Goal: Task Accomplishment & Management: Manage account settings

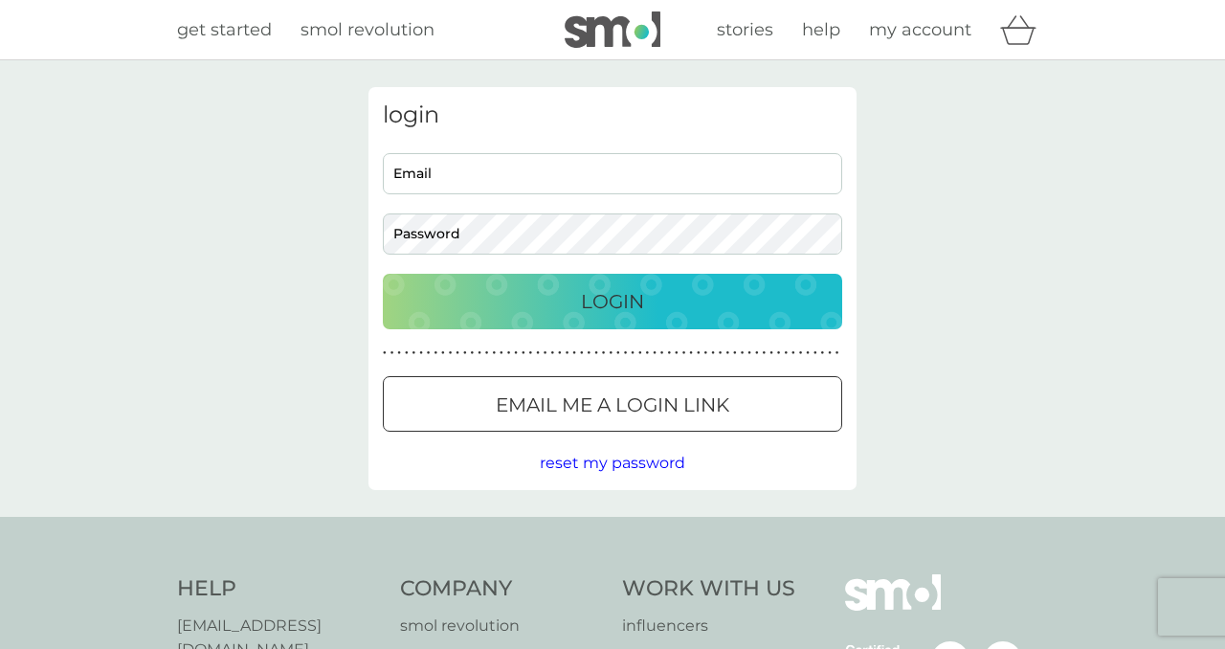
type input "[EMAIL_ADDRESS][DOMAIN_NAME]"
click at [619, 300] on p "Login" at bounding box center [612, 301] width 63 height 31
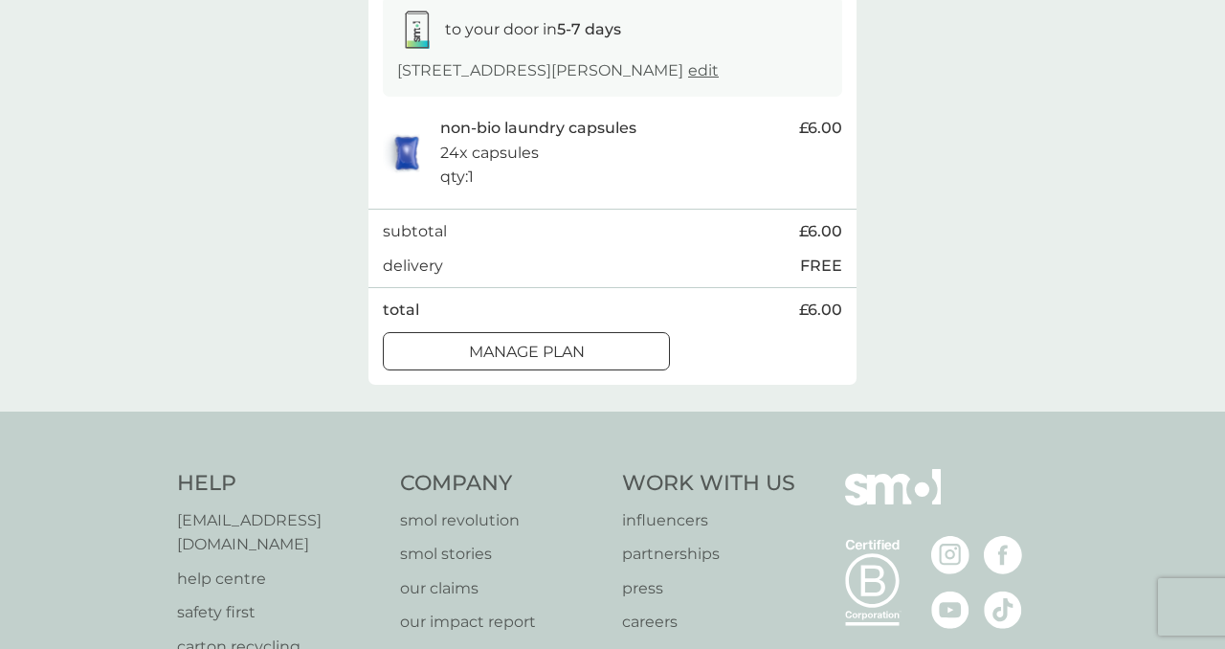
scroll to position [334, 0]
click at [542, 356] on div at bounding box center [526, 349] width 69 height 20
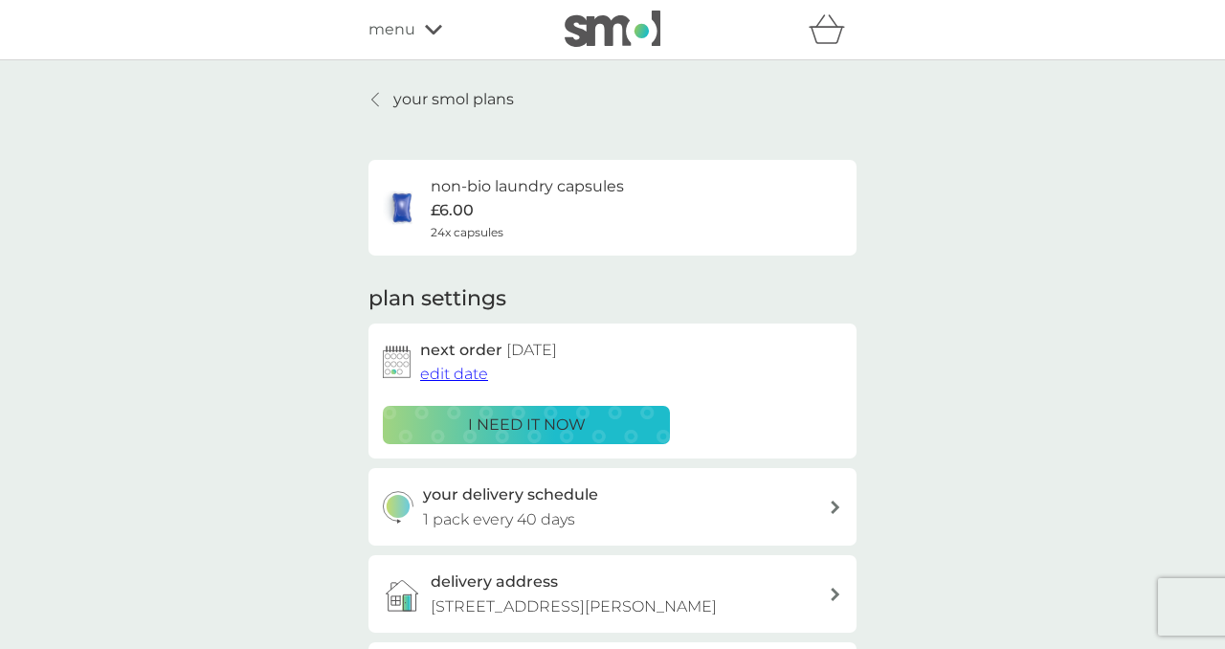
click at [453, 100] on p "your smol plans" at bounding box center [453, 99] width 121 height 25
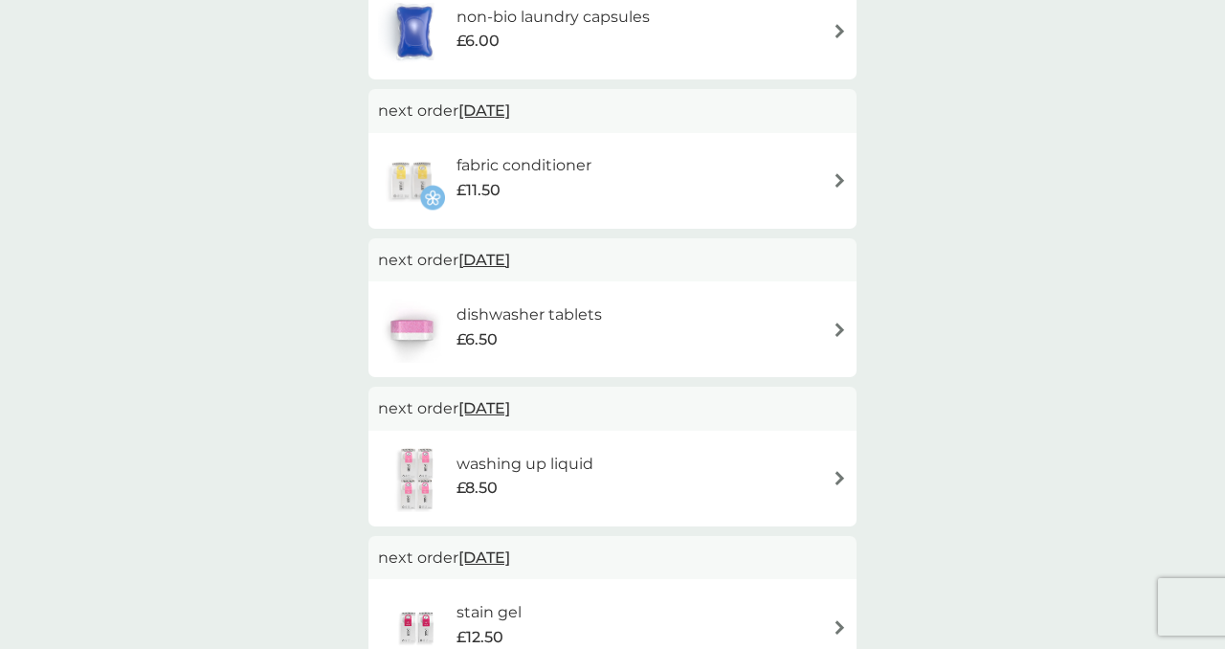
scroll to position [443, 0]
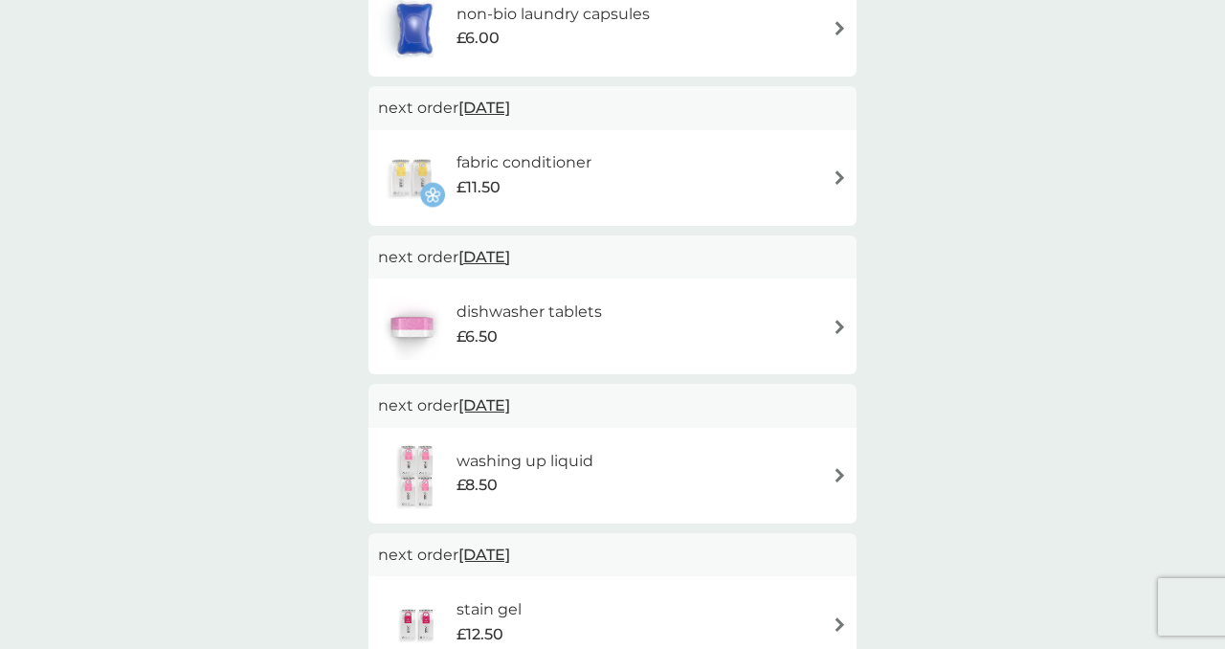
click at [510, 254] on span "18 Dec 2025" at bounding box center [484, 256] width 52 height 37
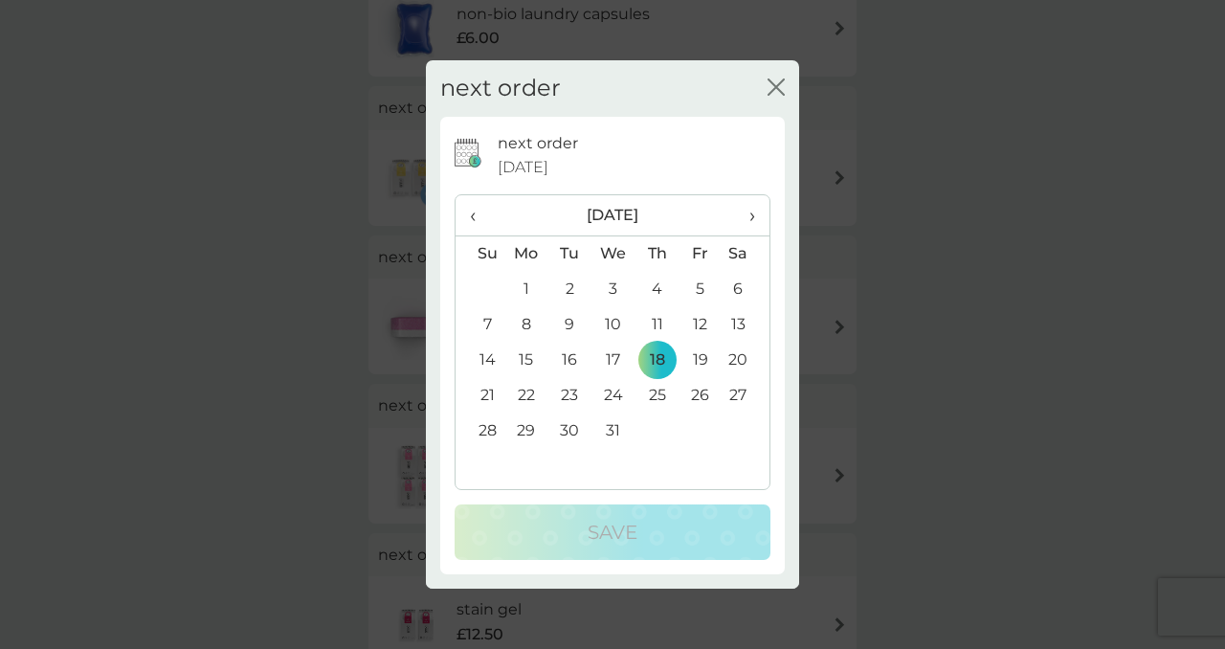
click at [747, 218] on span "›" at bounding box center [745, 215] width 19 height 40
click at [751, 218] on span "›" at bounding box center [745, 215] width 19 height 40
click at [611, 322] on td "4" at bounding box center [613, 324] width 44 height 35
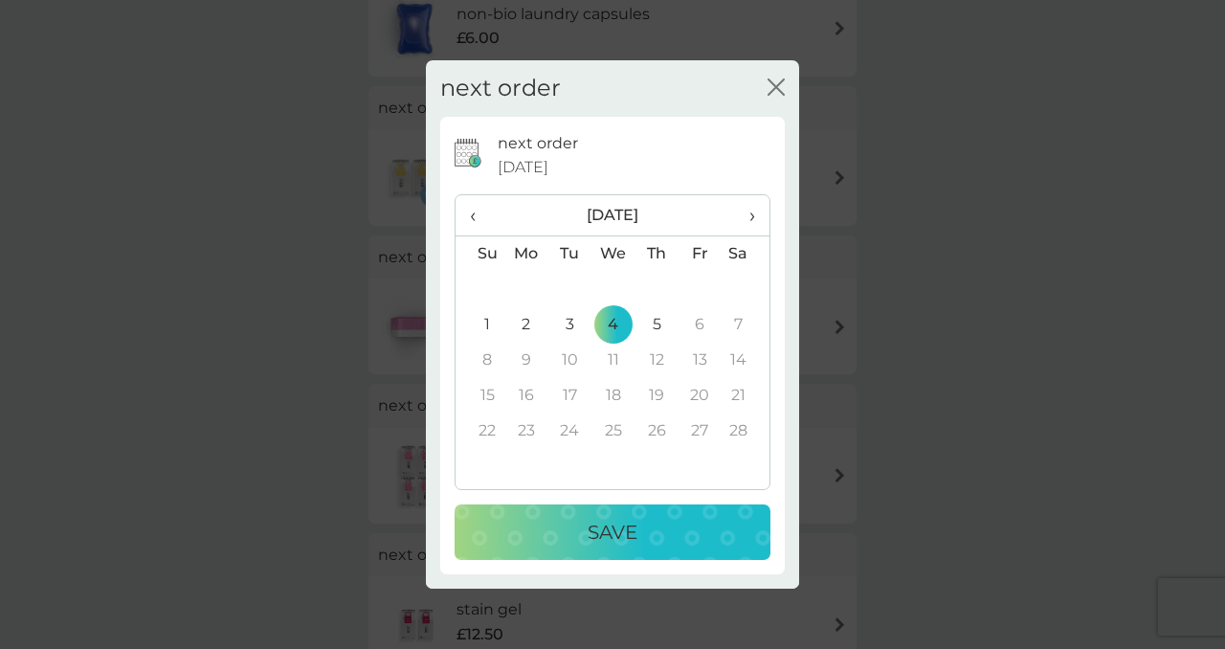
click at [598, 531] on p "Save" at bounding box center [612, 532] width 50 height 31
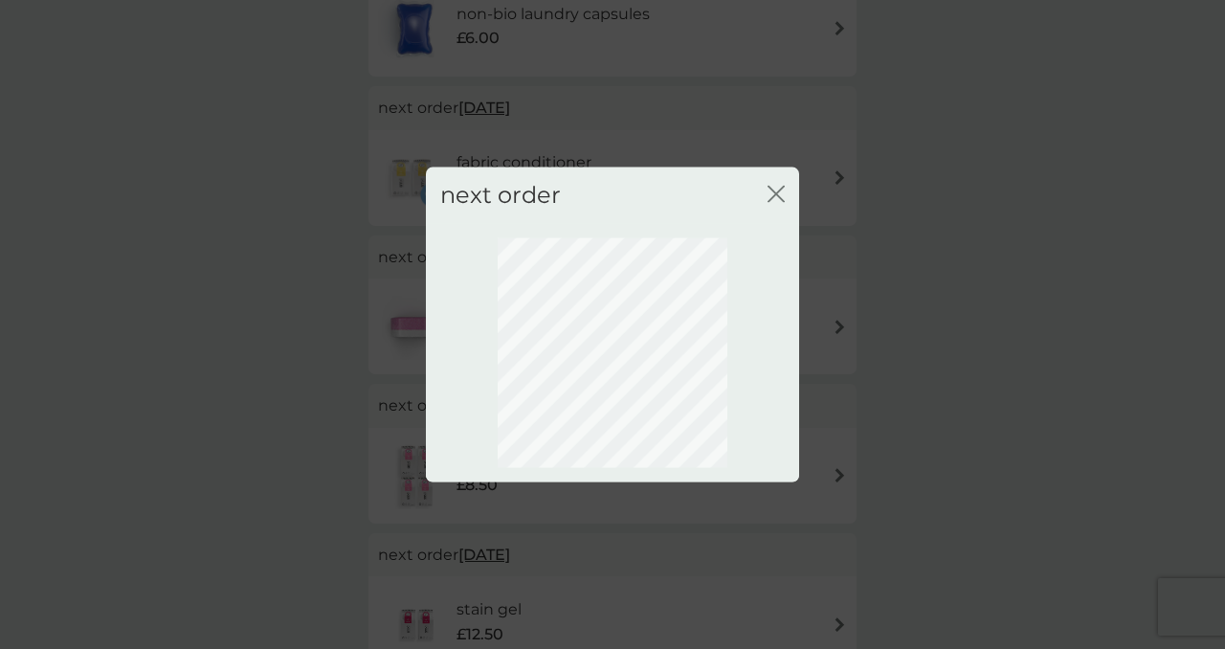
scroll to position [153, 0]
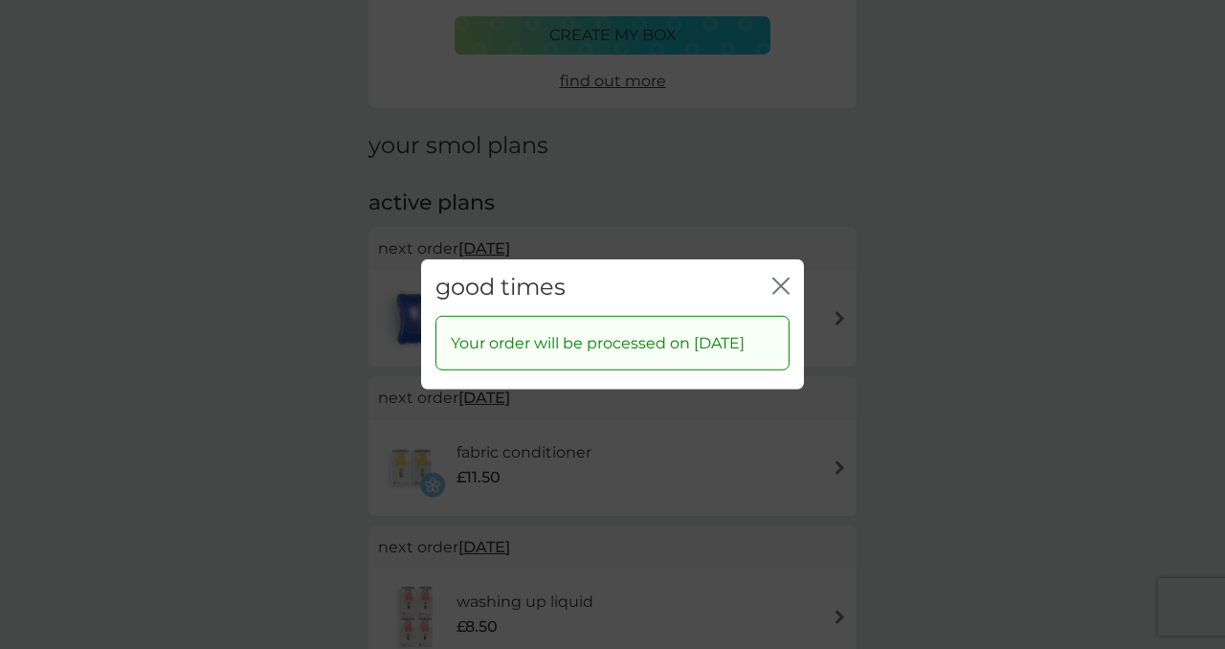
click at [782, 277] on icon "close" at bounding box center [780, 285] width 17 height 17
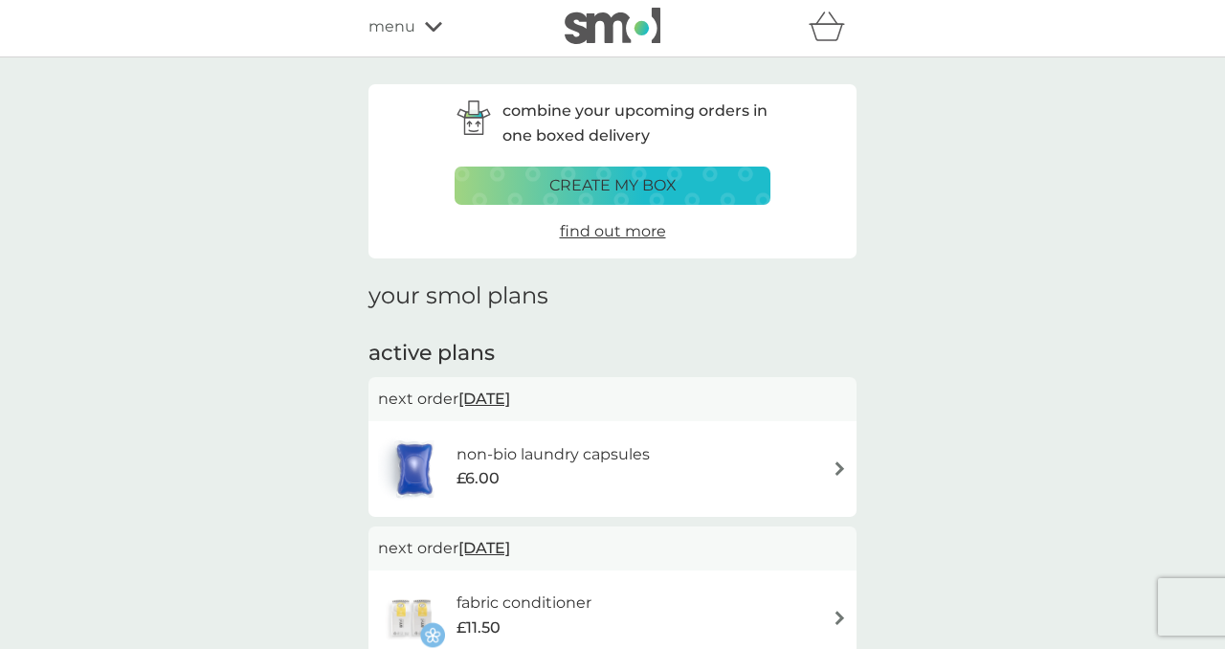
scroll to position [0, 0]
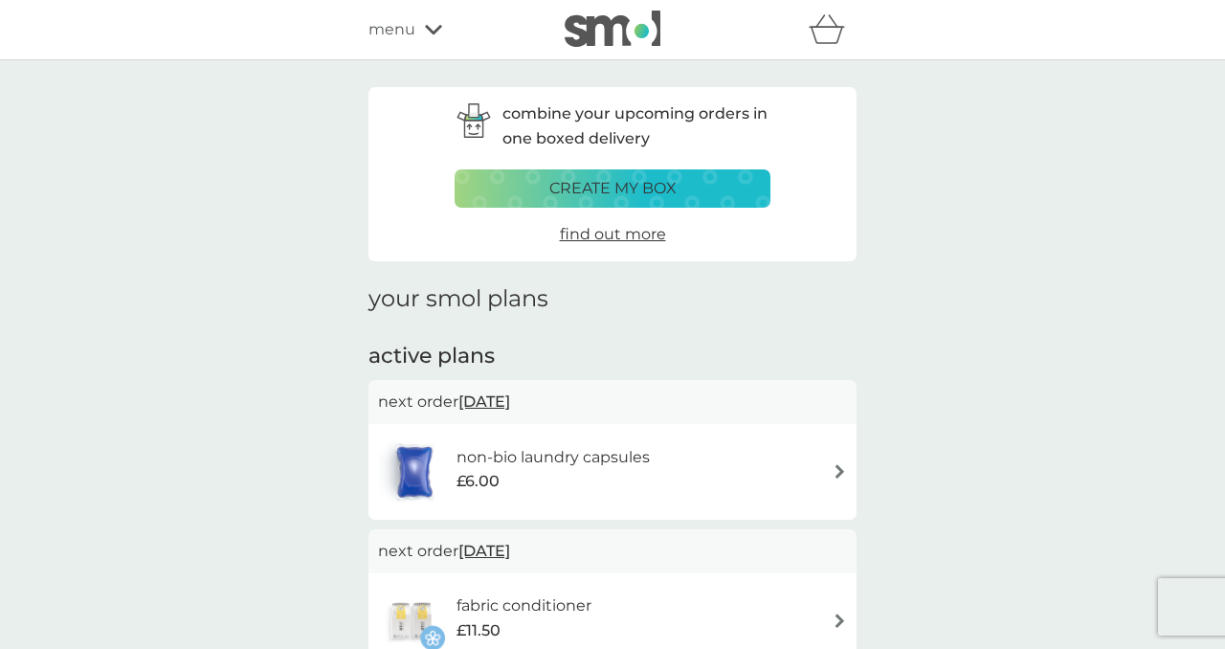
click at [433, 24] on icon at bounding box center [433, 29] width 17 height 11
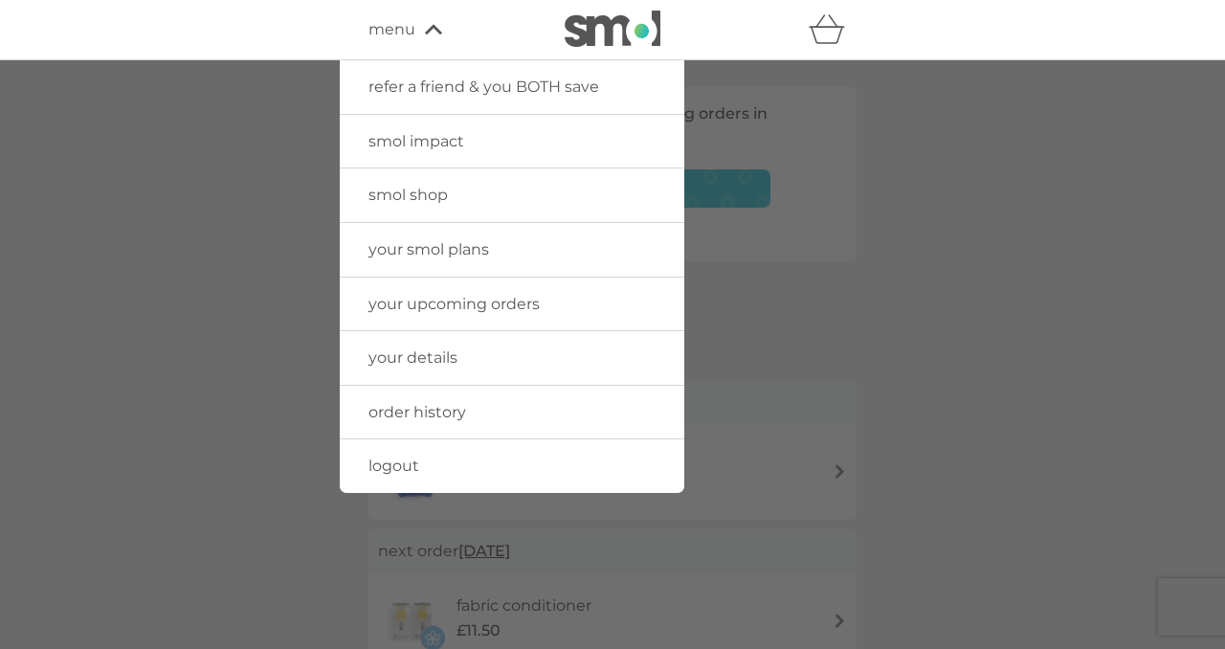
click at [398, 466] on span "logout" at bounding box center [393, 465] width 51 height 18
